Goal: Task Accomplishment & Management: Manage account settings

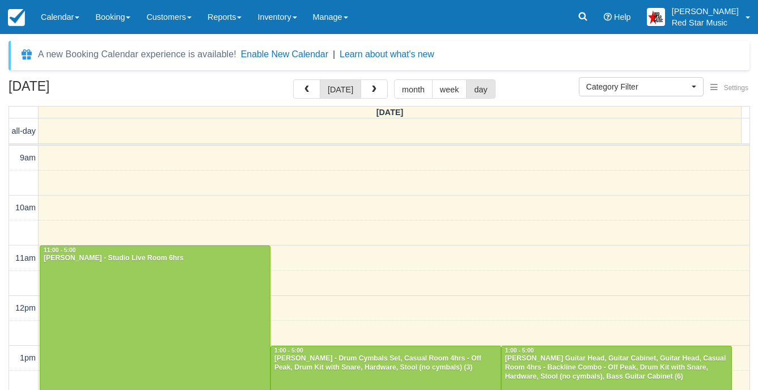
select select
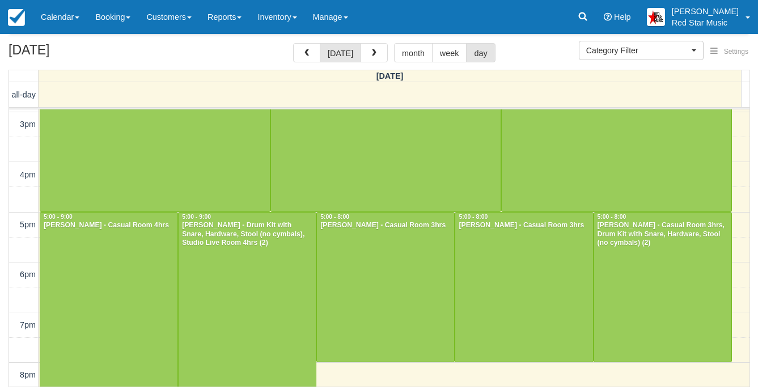
scroll to position [323, 0]
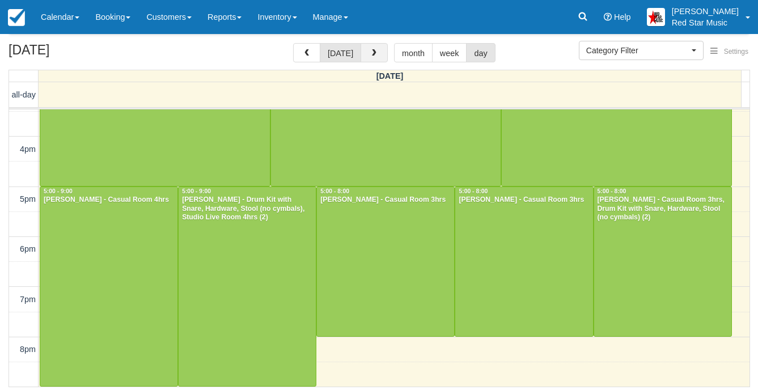
click at [373, 50] on span "button" at bounding box center [374, 53] width 8 height 8
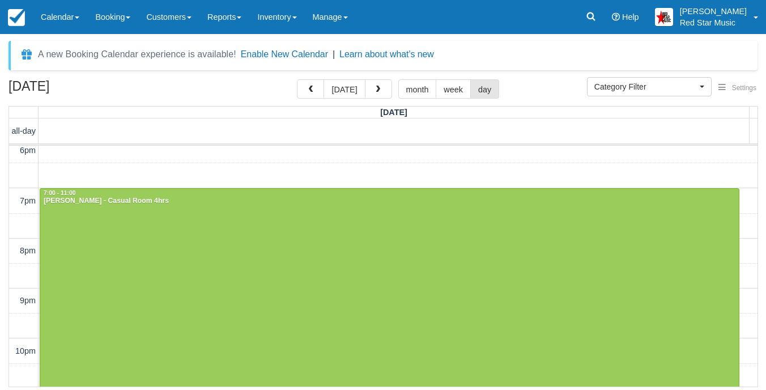
scroll to position [460, 0]
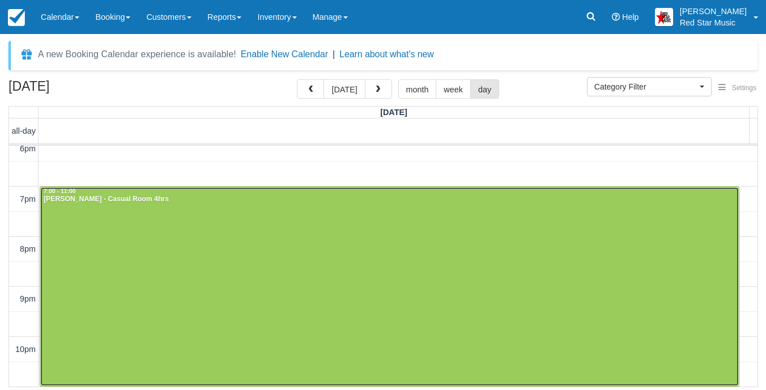
click at [364, 247] on div at bounding box center [389, 286] width 699 height 199
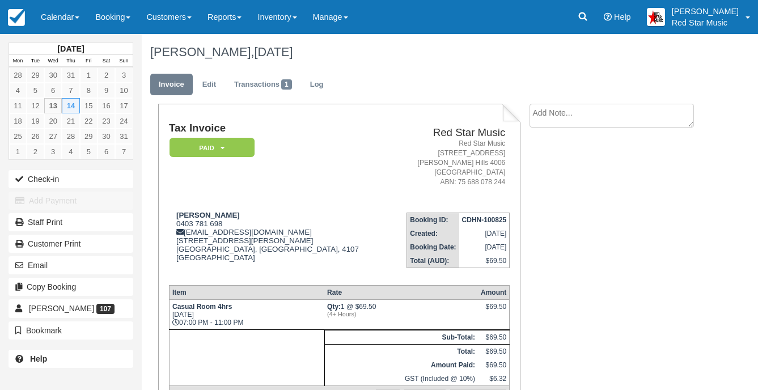
click at [548, 117] on textarea at bounding box center [611, 116] width 164 height 24
type textarea "2"
click at [549, 183] on button "Create" at bounding box center [554, 180] width 51 height 19
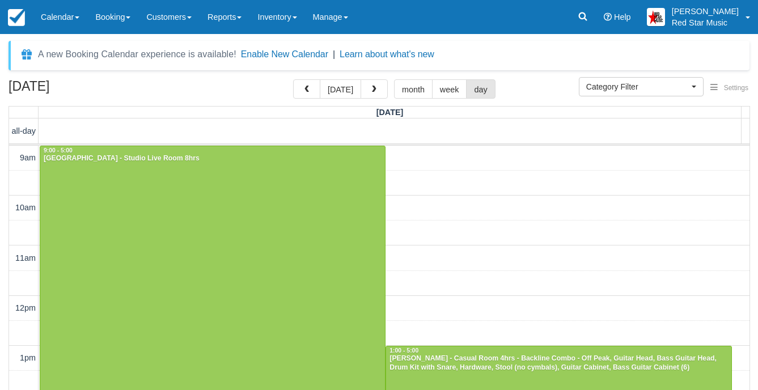
select select
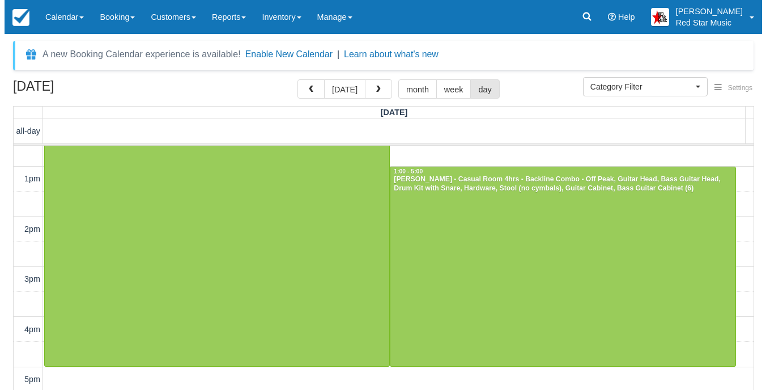
scroll to position [180, 0]
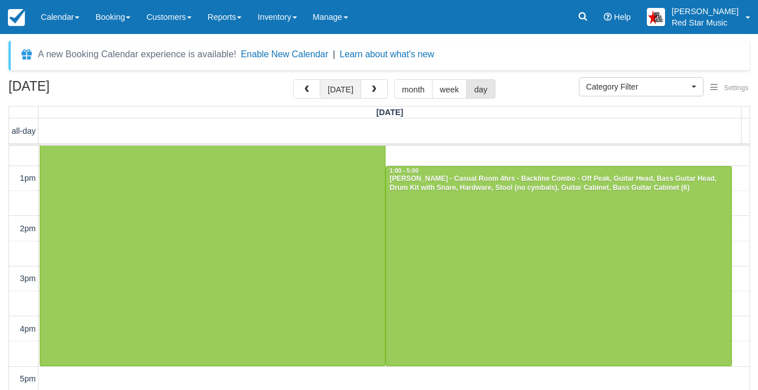
click at [340, 83] on button "today" at bounding box center [340, 88] width 41 height 19
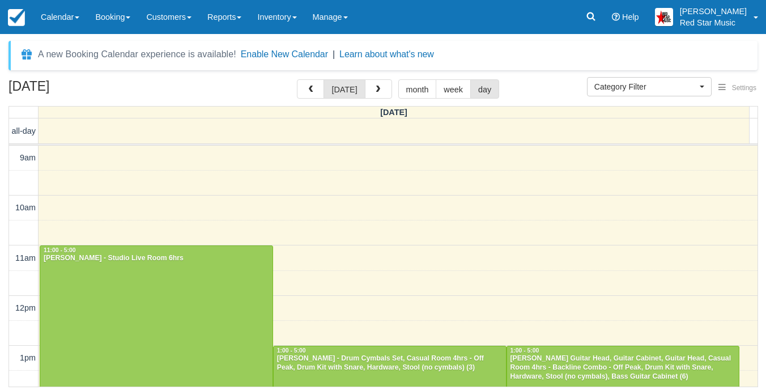
scroll to position [360, 0]
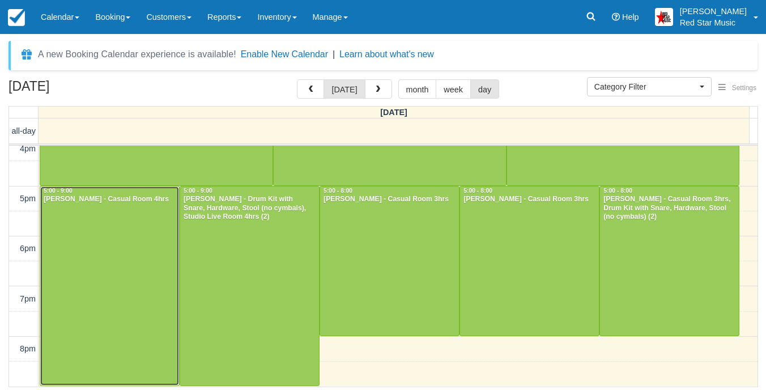
click at [141, 258] on div at bounding box center [109, 285] width 139 height 199
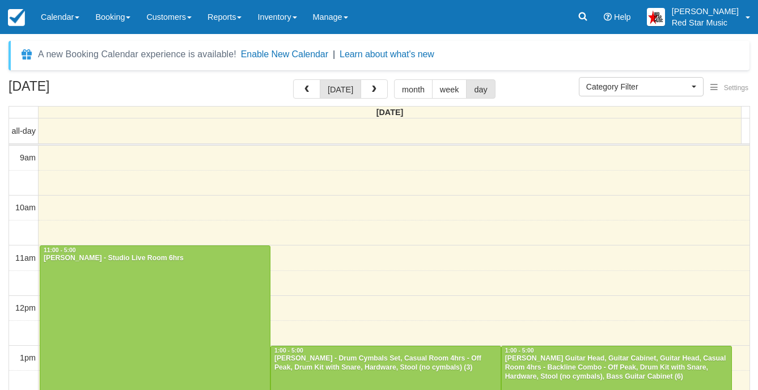
select select
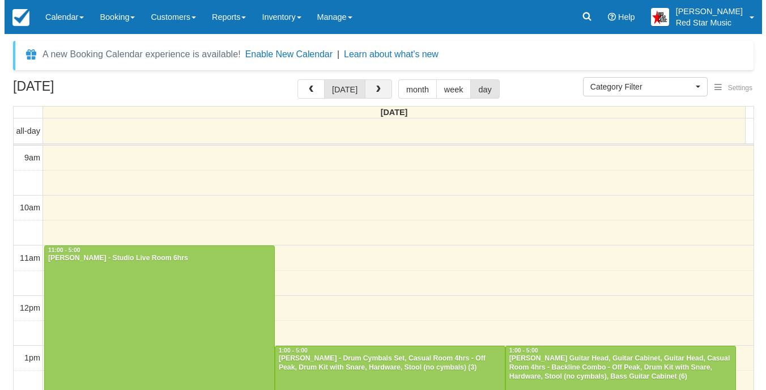
scroll to position [123, 0]
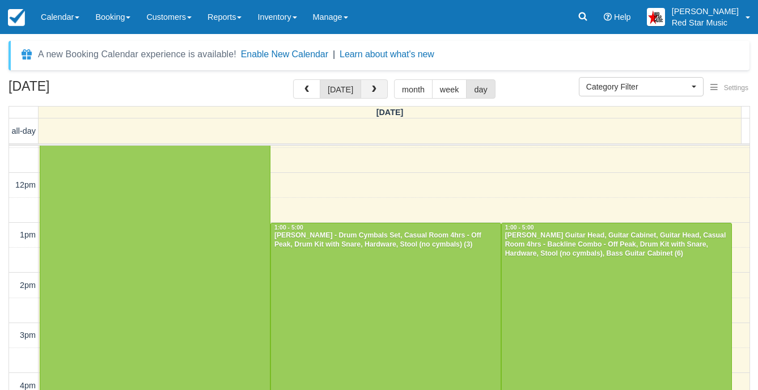
click at [376, 94] on button "button" at bounding box center [374, 88] width 27 height 19
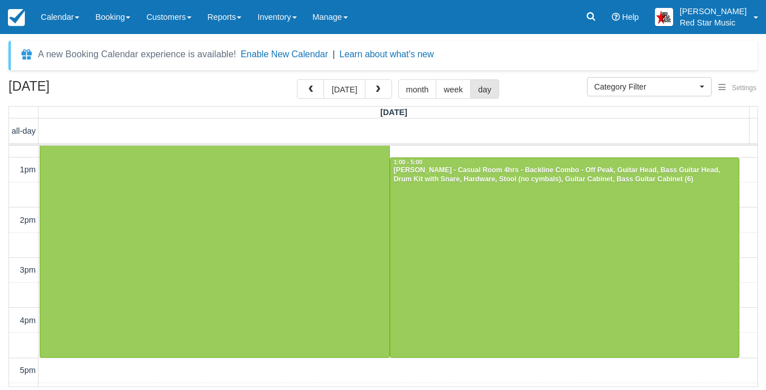
scroll to position [176, 0]
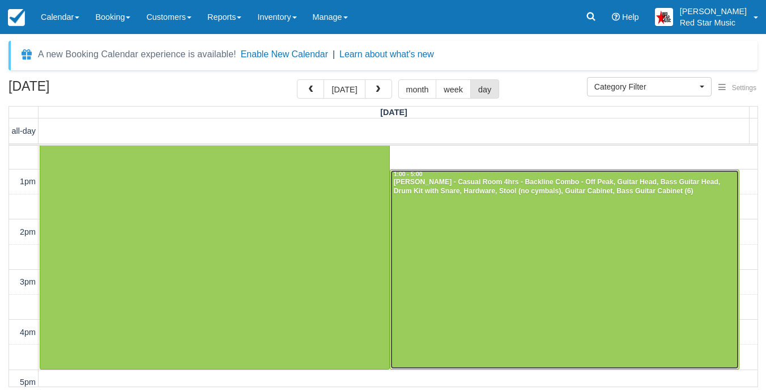
click at [460, 232] on div at bounding box center [565, 270] width 349 height 200
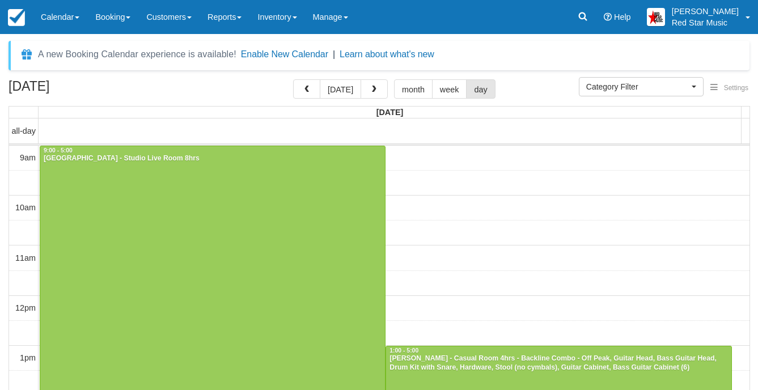
select select
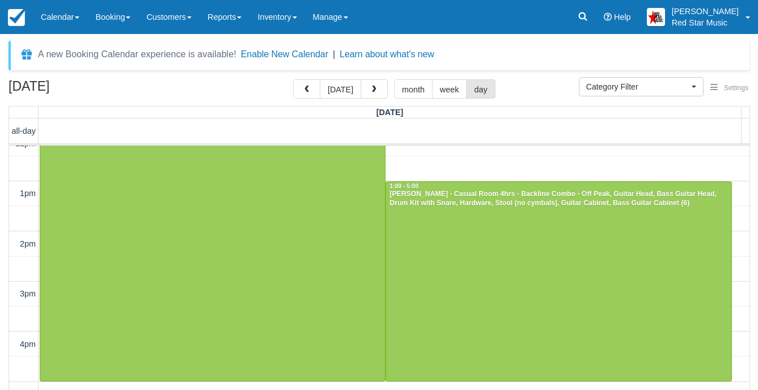
scroll to position [170, 0]
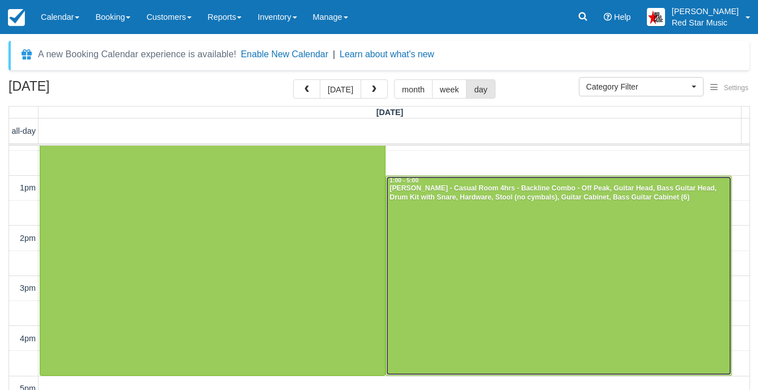
click at [434, 268] on div at bounding box center [558, 276] width 345 height 200
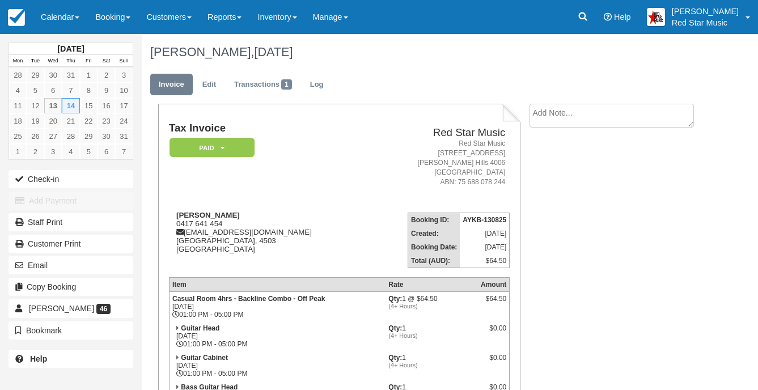
click at [561, 127] on textarea at bounding box center [611, 116] width 164 height 24
type textarea "3"
click at [550, 171] on button "Create" at bounding box center [554, 180] width 51 height 19
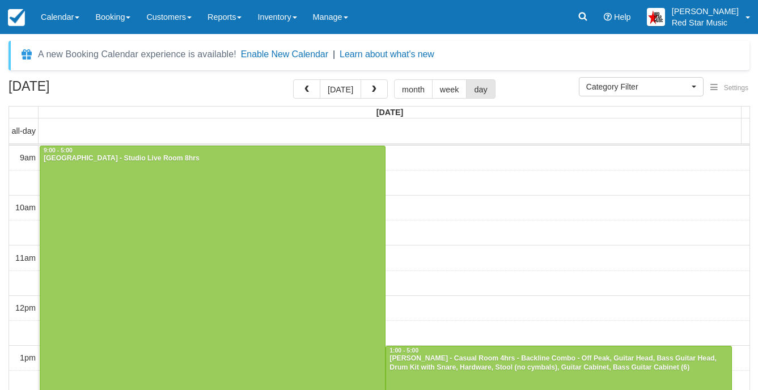
select select
